Goal: Information Seeking & Learning: Understand process/instructions

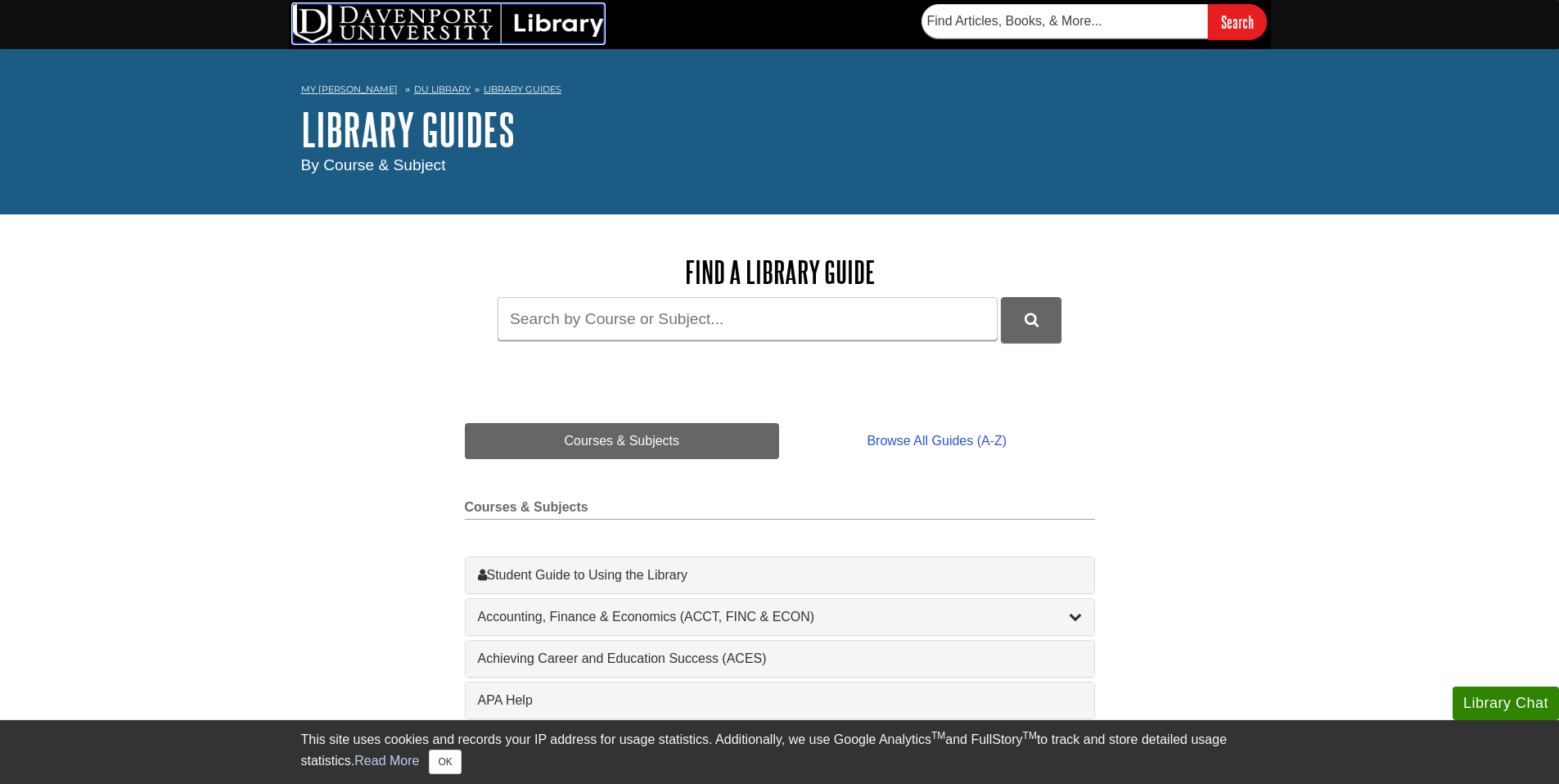
click at [399, 31] on img at bounding box center [449, 24] width 311 height 40
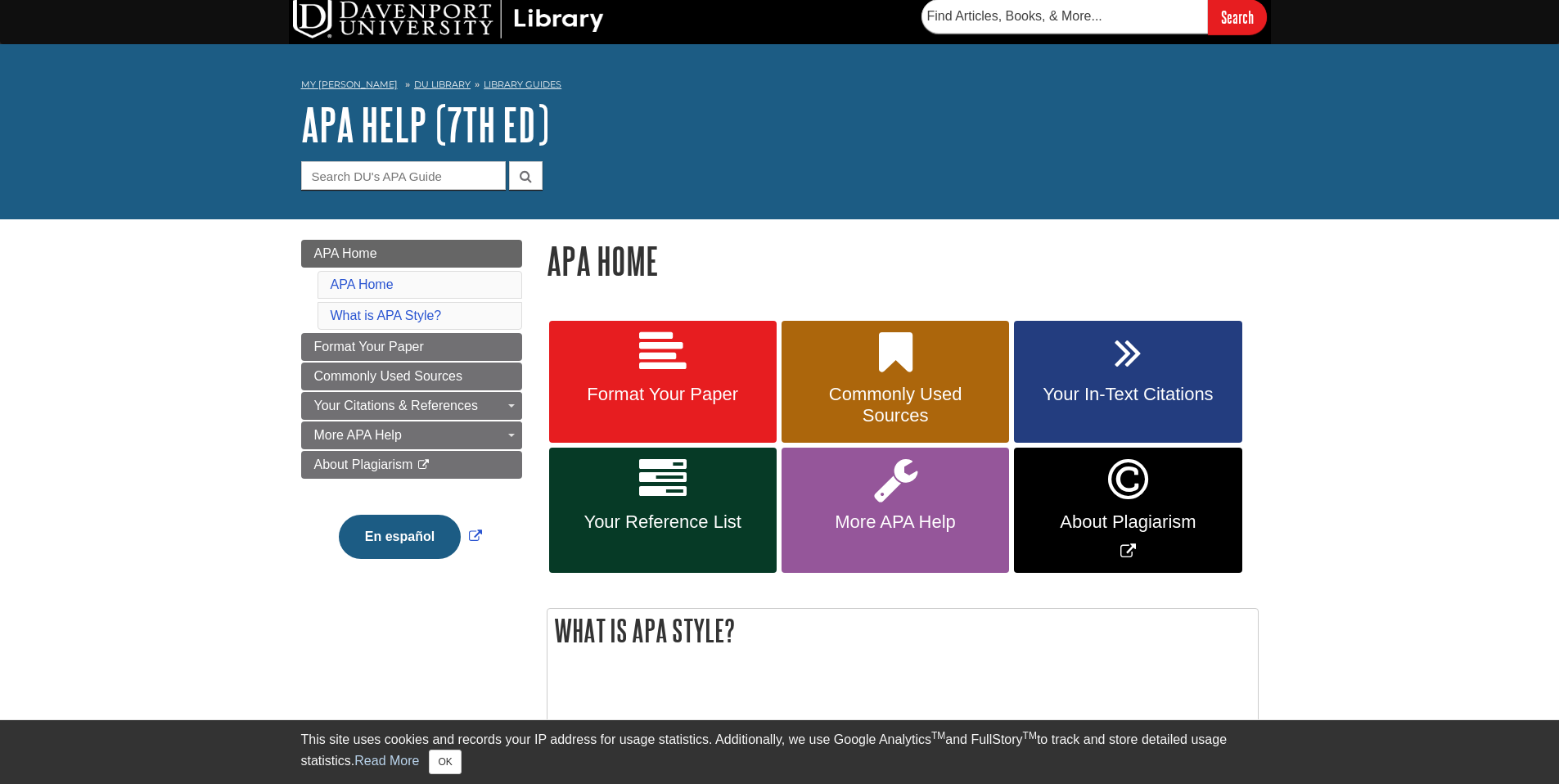
scroll to position [84, 0]
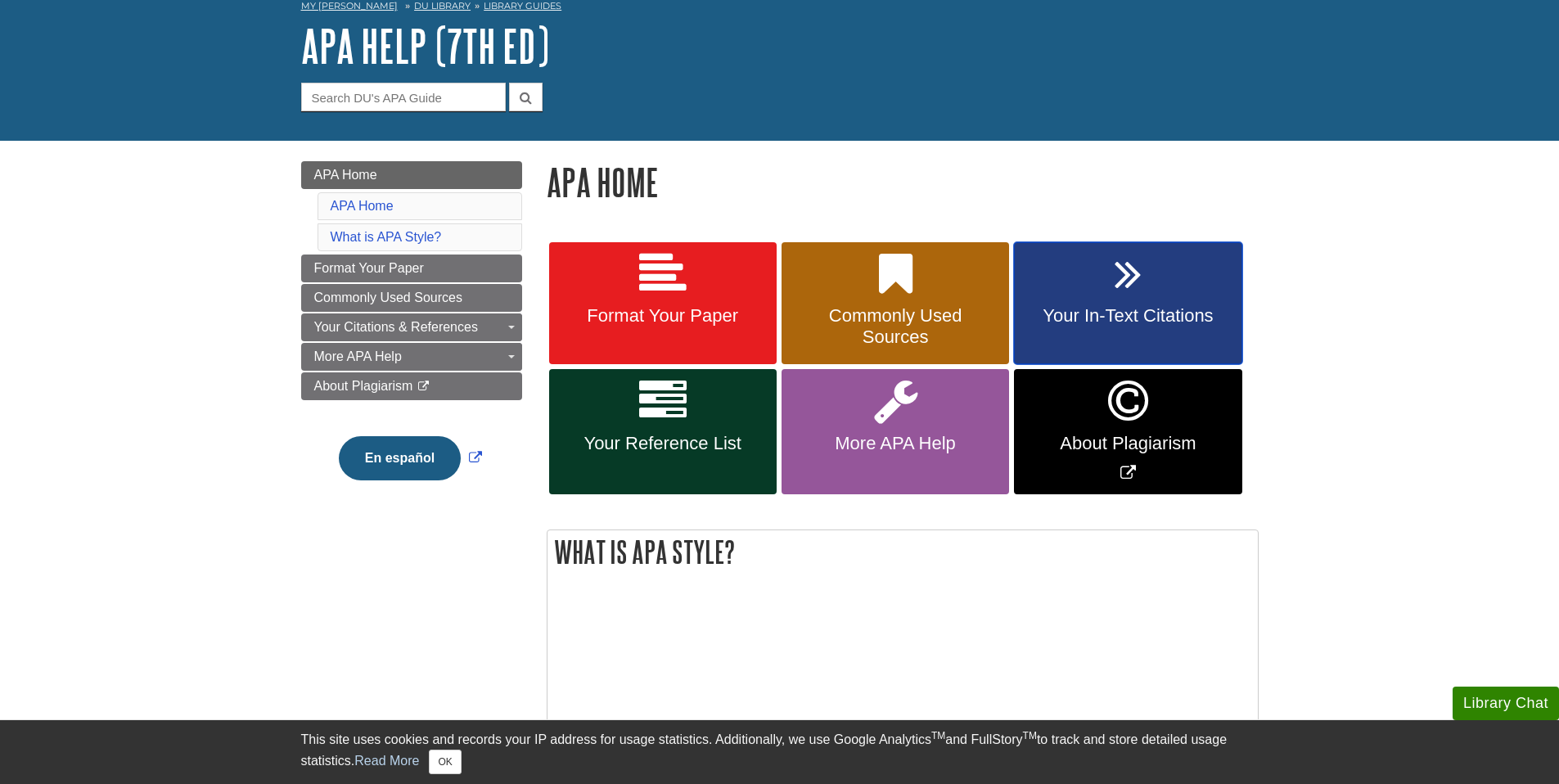
click at [1149, 319] on span "Your In-Text Citations" at bounding box center [1127, 316] width 203 height 22
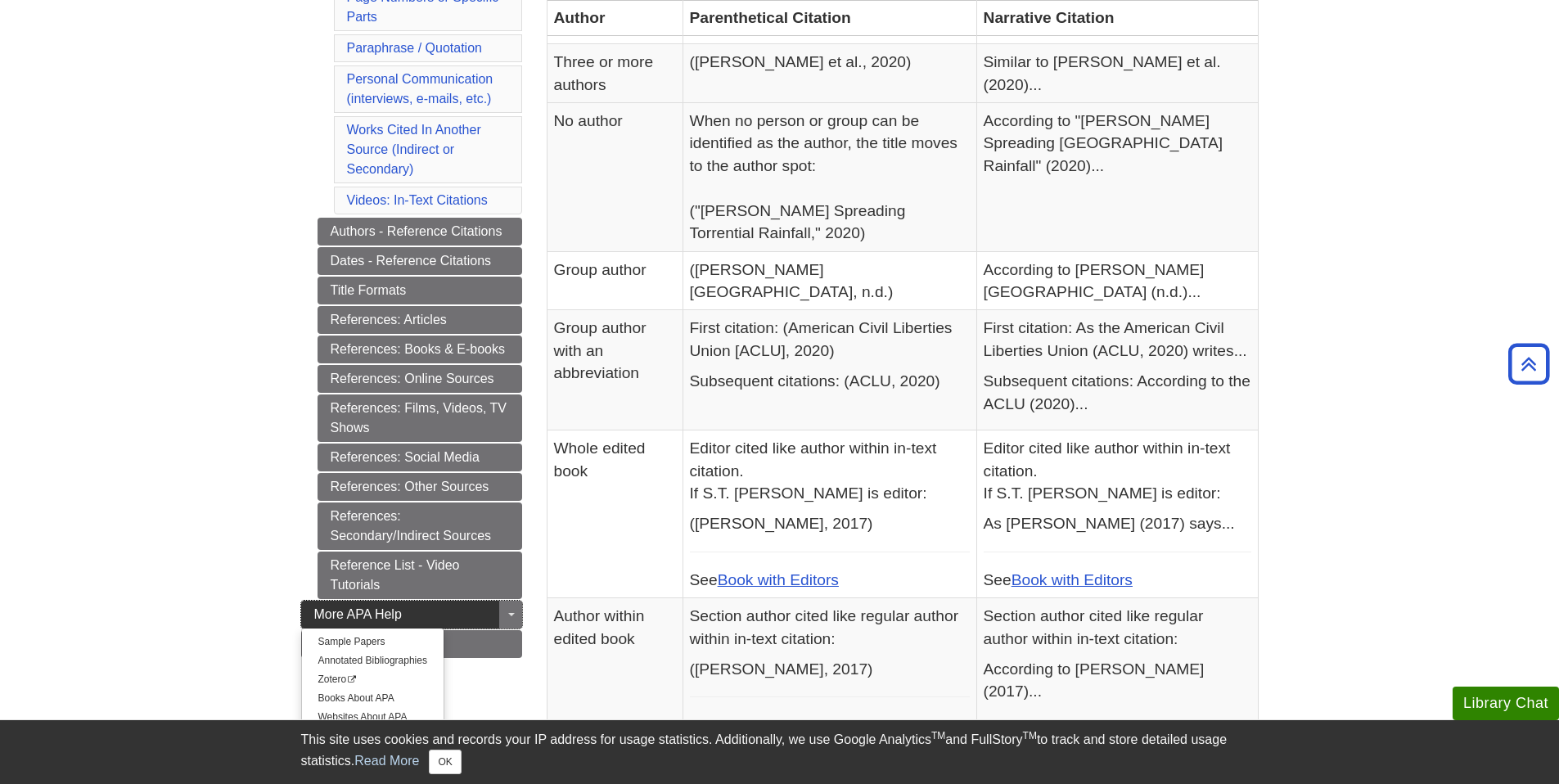
scroll to position [535, 0]
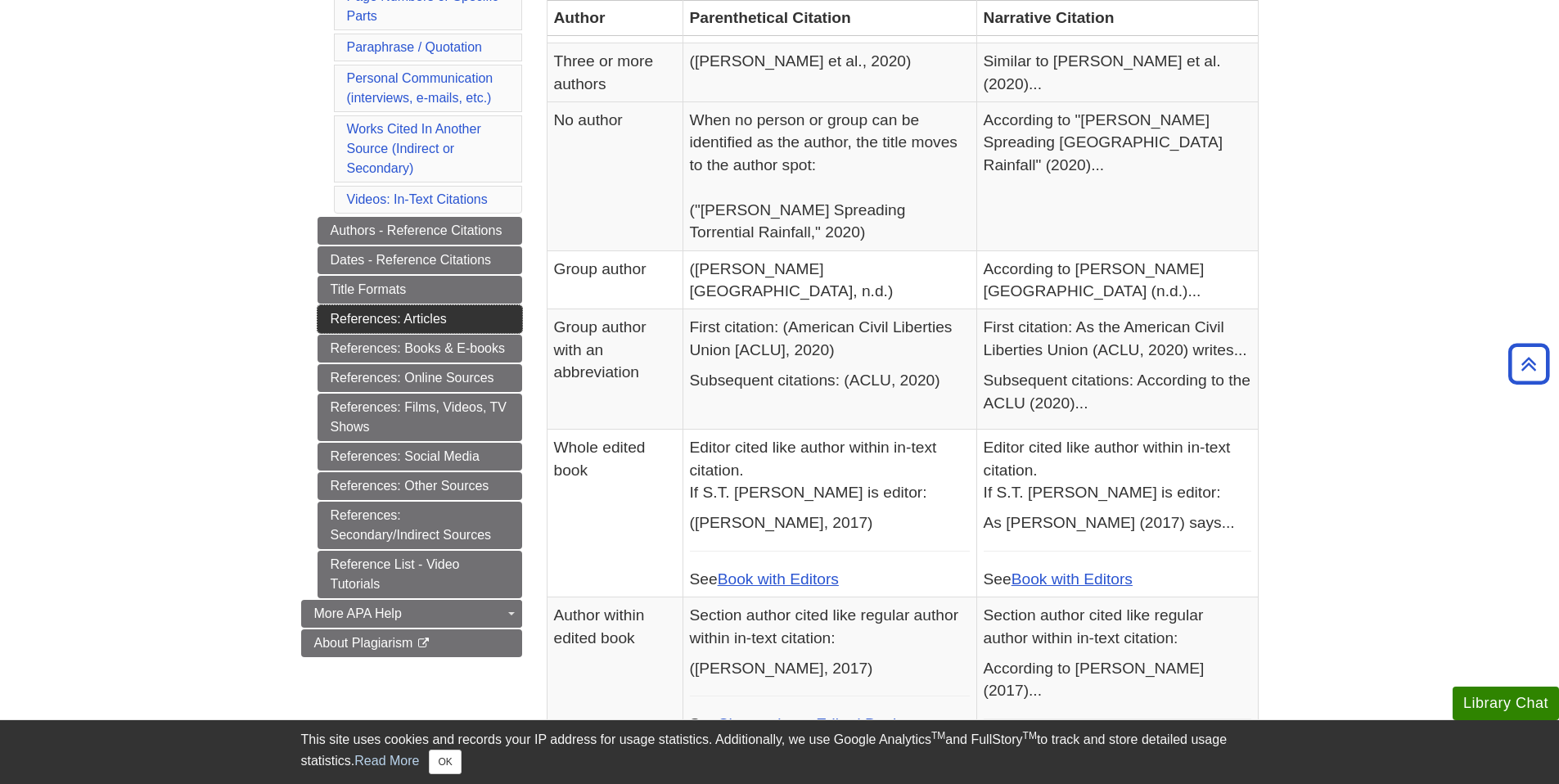
click at [451, 326] on link "References: Articles" at bounding box center [419, 319] width 205 height 28
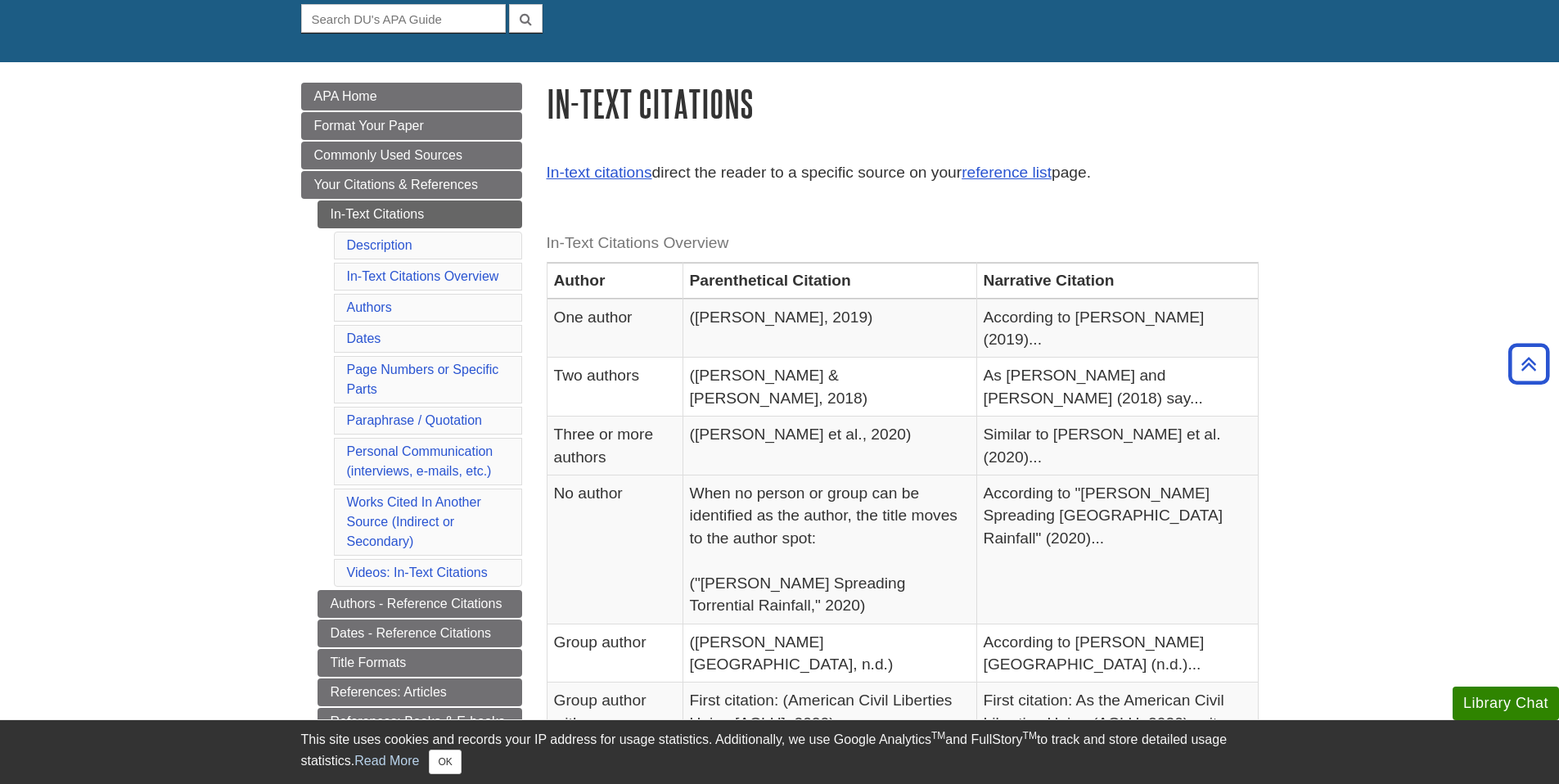
scroll to position [0, 0]
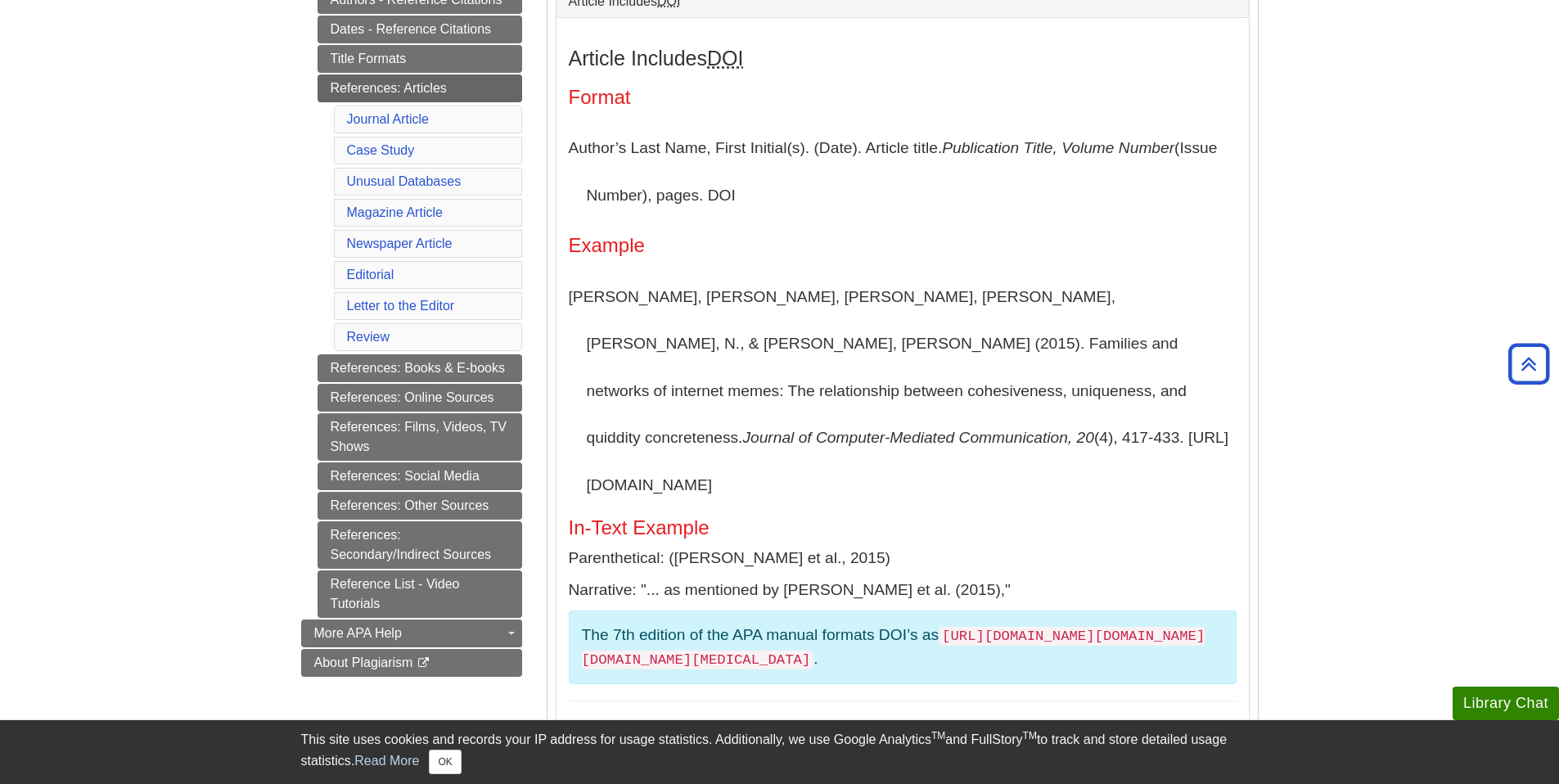
scroll to position [270, 0]
